Goal: Information Seeking & Learning: Learn about a topic

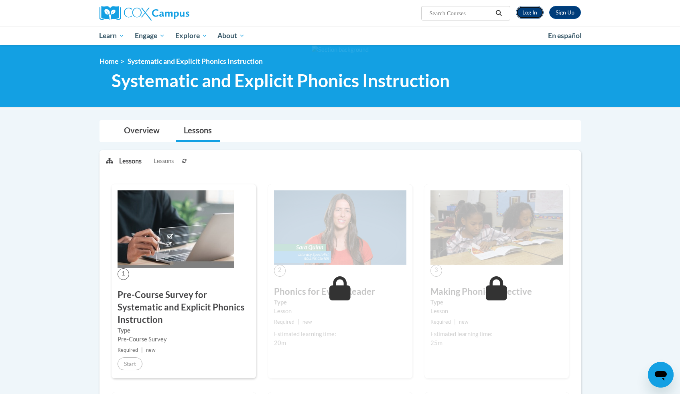
click at [520, 12] on link "Log In" at bounding box center [530, 12] width 28 height 13
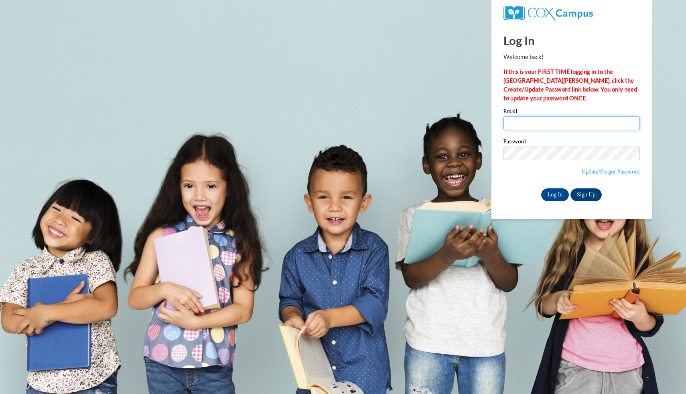
click at [511, 120] on input "Email" at bounding box center [571, 123] width 136 height 14
type input "jlmein0745@ung.edu"
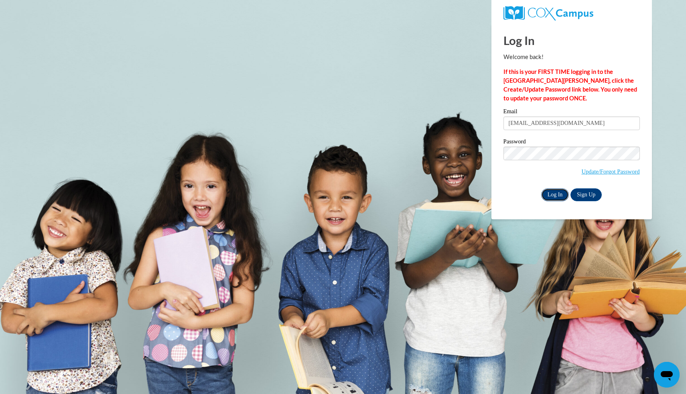
click at [549, 193] on input "Log In" at bounding box center [555, 194] width 28 height 13
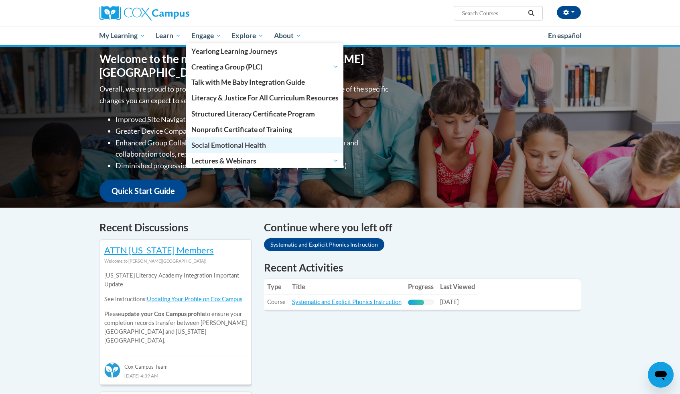
scroll to position [82, 0]
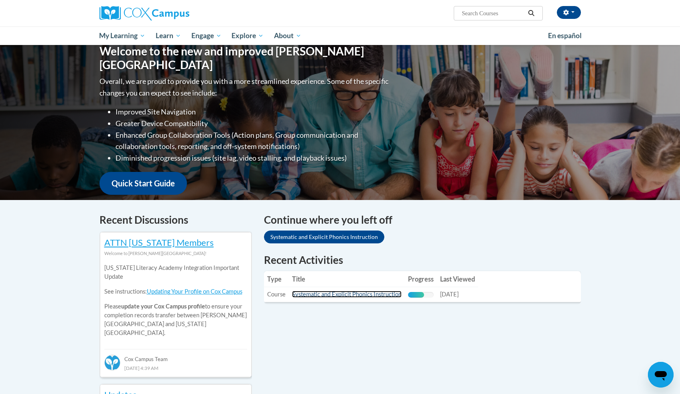
click at [328, 294] on link "Systematic and Explicit Phonics Instruction" at bounding box center [347, 293] width 110 height 7
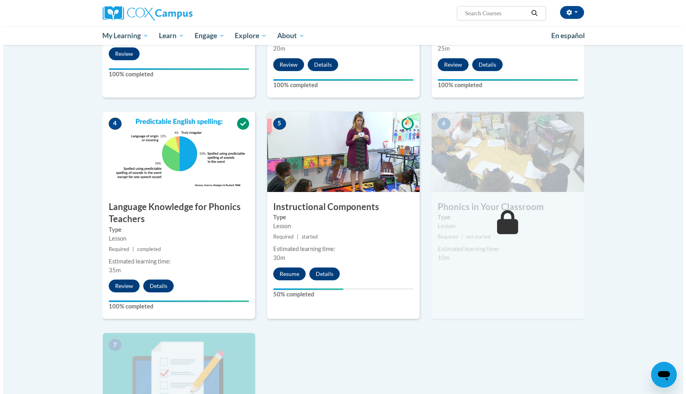
scroll to position [314, 0]
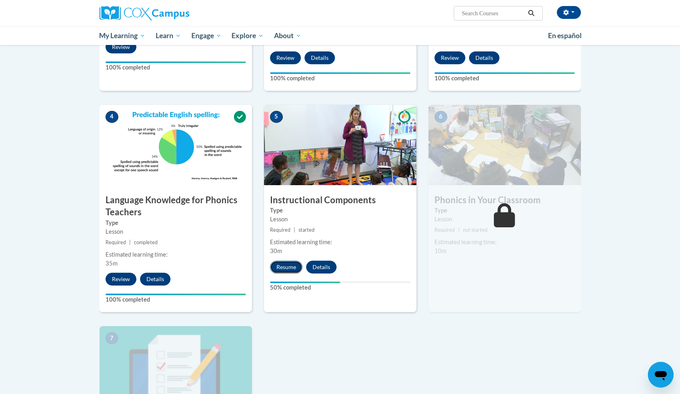
click at [292, 264] on button "Resume" at bounding box center [286, 266] width 32 height 13
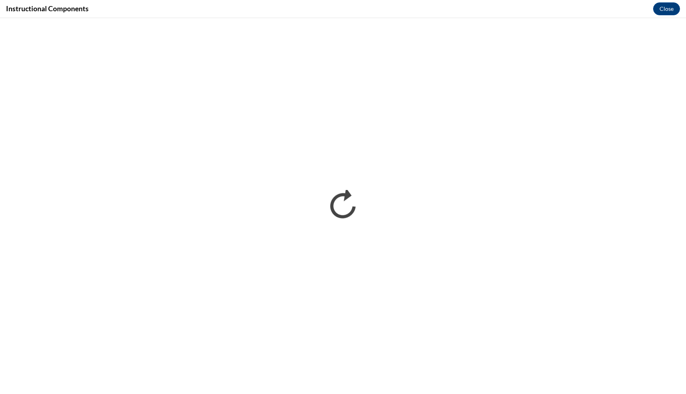
scroll to position [0, 0]
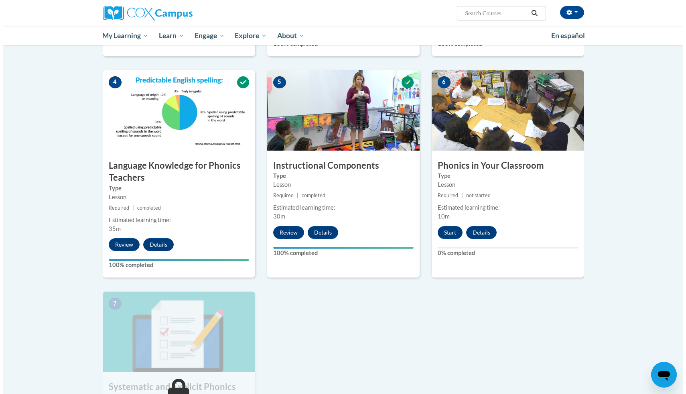
scroll to position [327, 0]
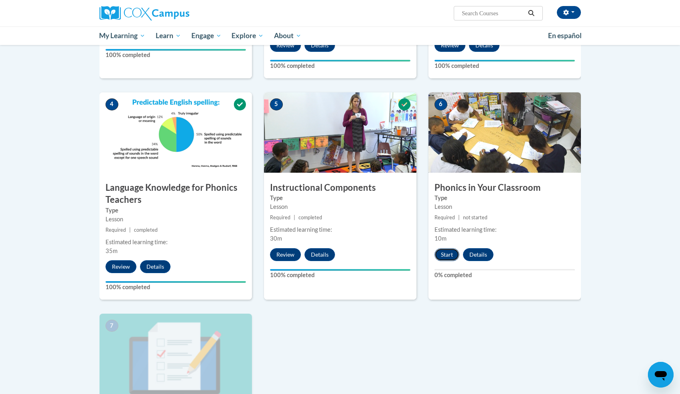
click at [453, 256] on button "Start" at bounding box center [446, 254] width 25 height 13
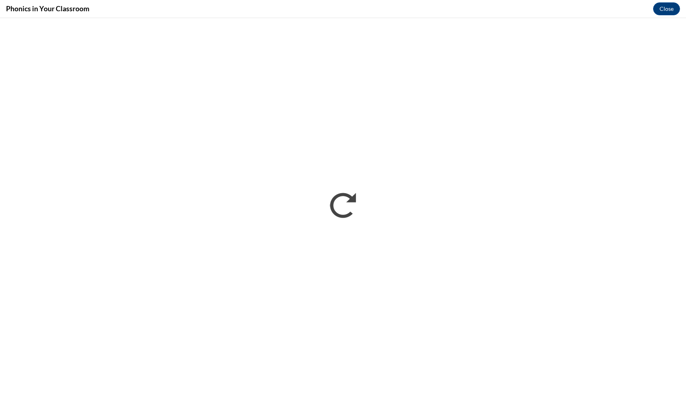
scroll to position [0, 0]
